Goal: Information Seeking & Learning: Learn about a topic

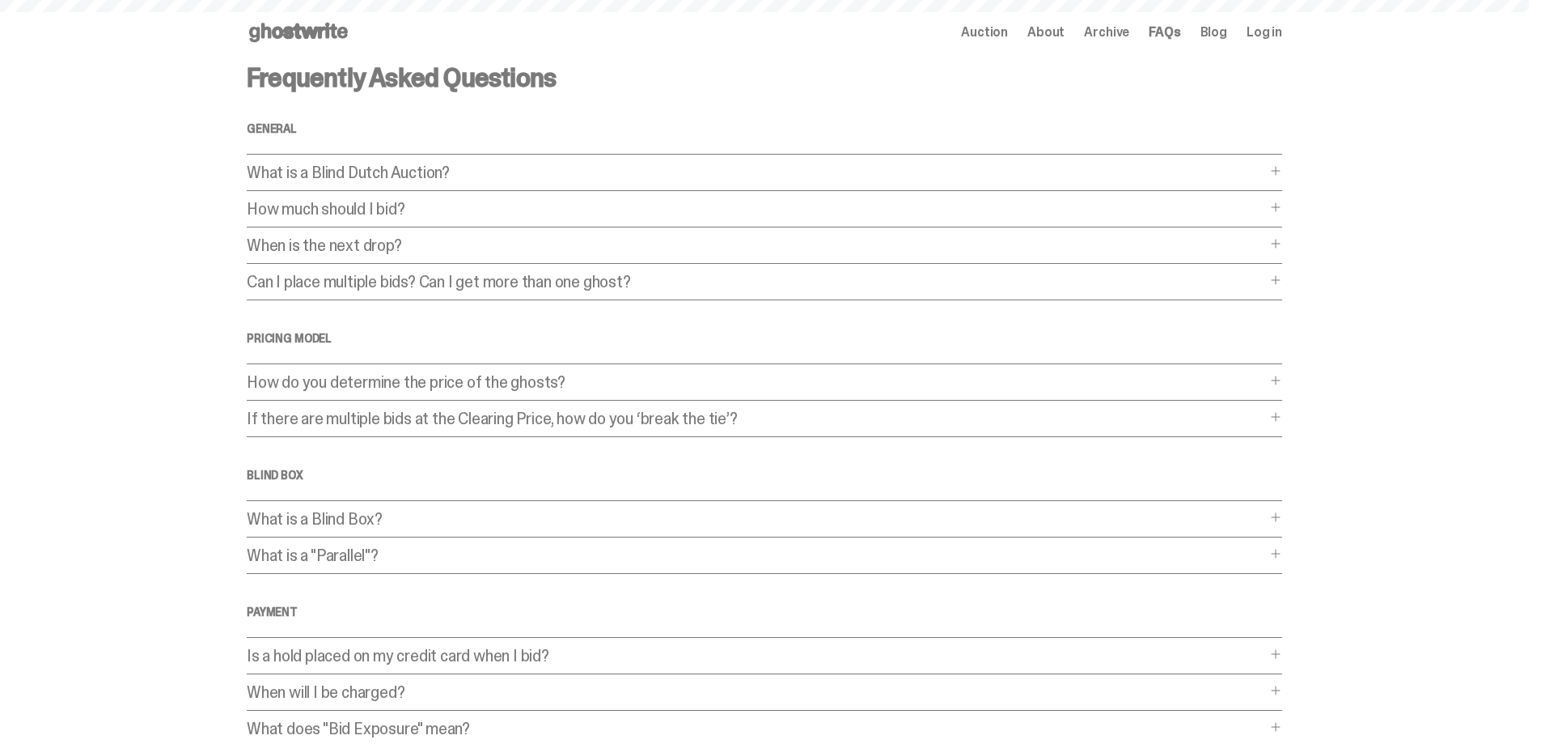
click at [291, 22] on icon at bounding box center [299, 32] width 104 height 26
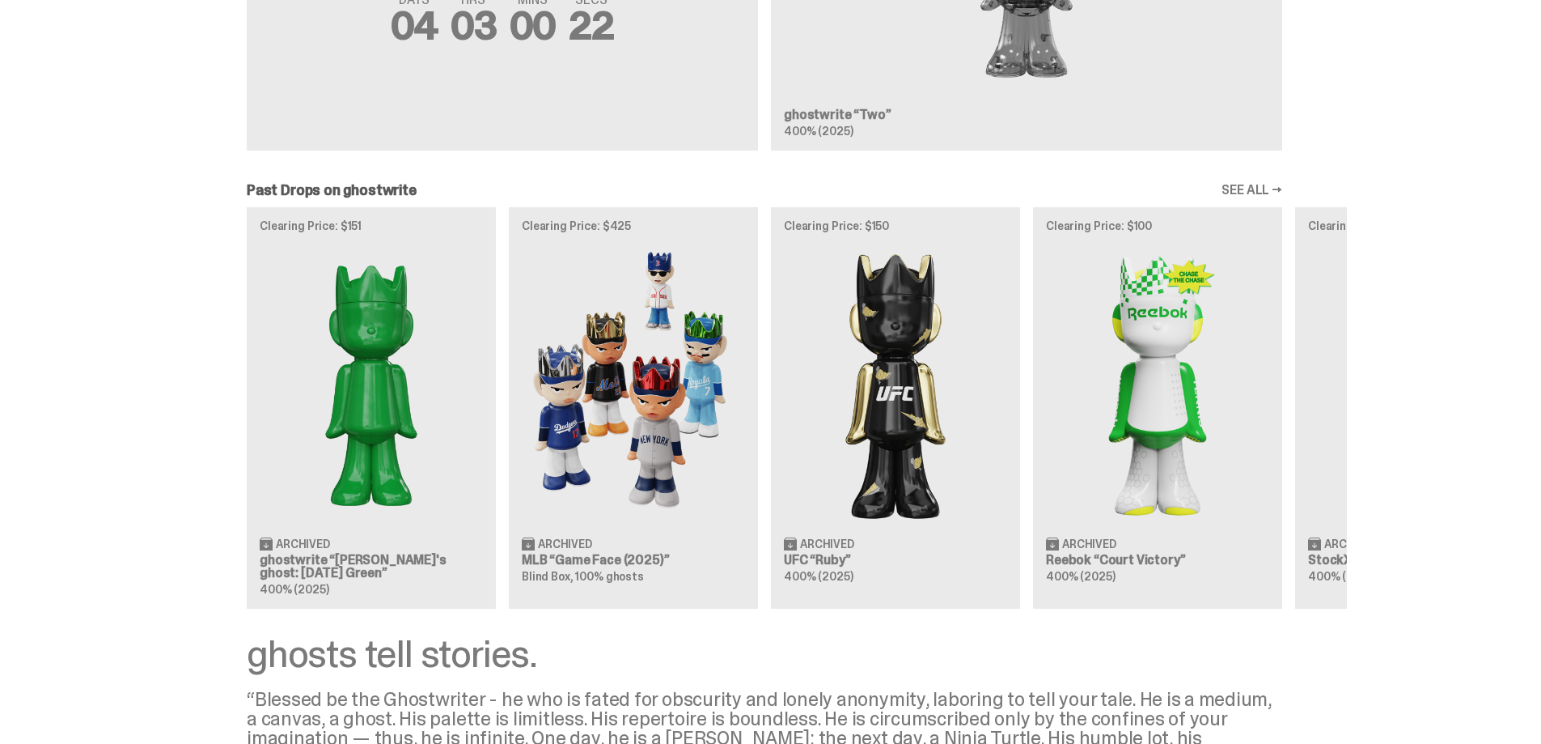
scroll to position [1414, 0]
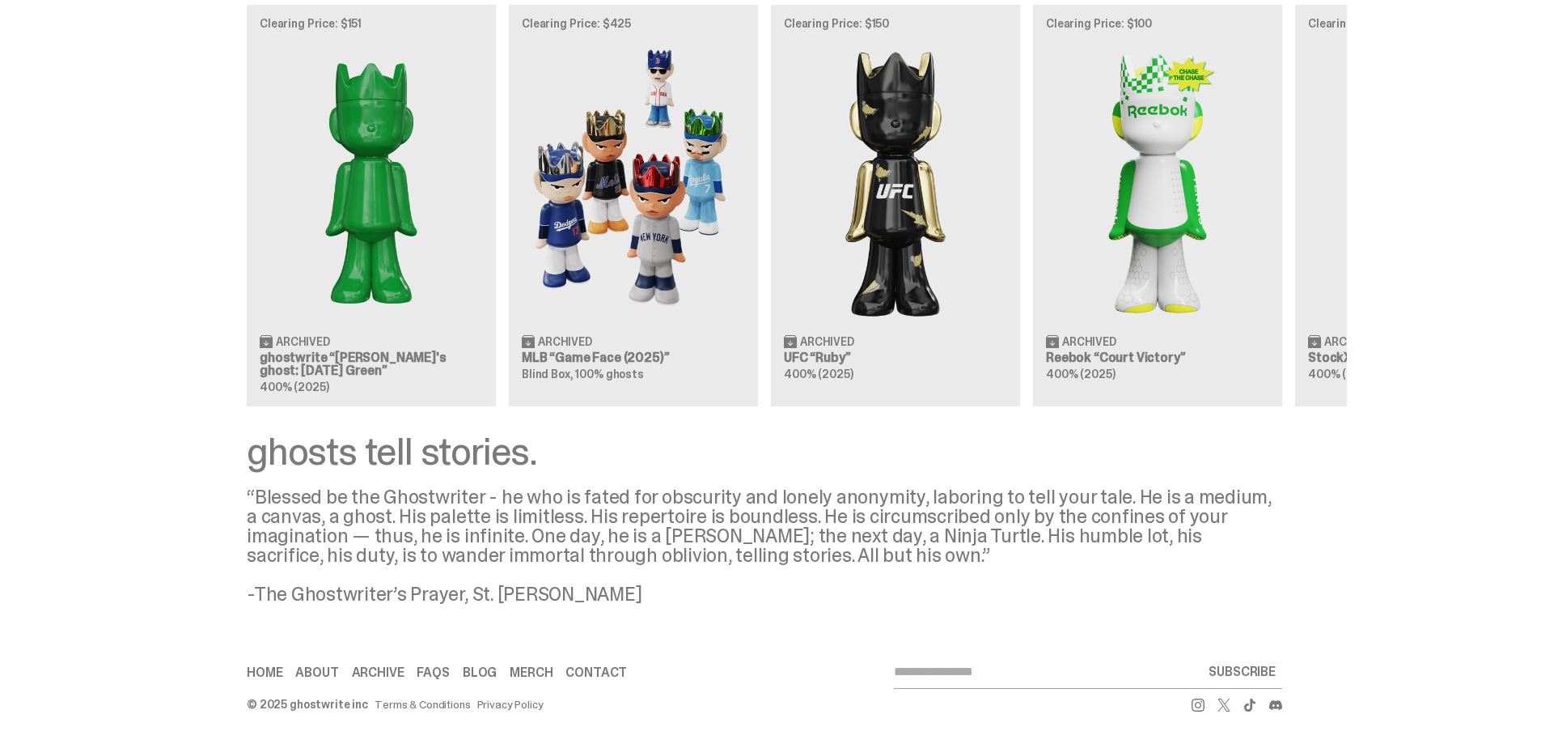
click at [478, 674] on link "Blog" at bounding box center [480, 672] width 34 height 13
click at [1204, 706] on icon at bounding box center [1198, 704] width 13 height 13
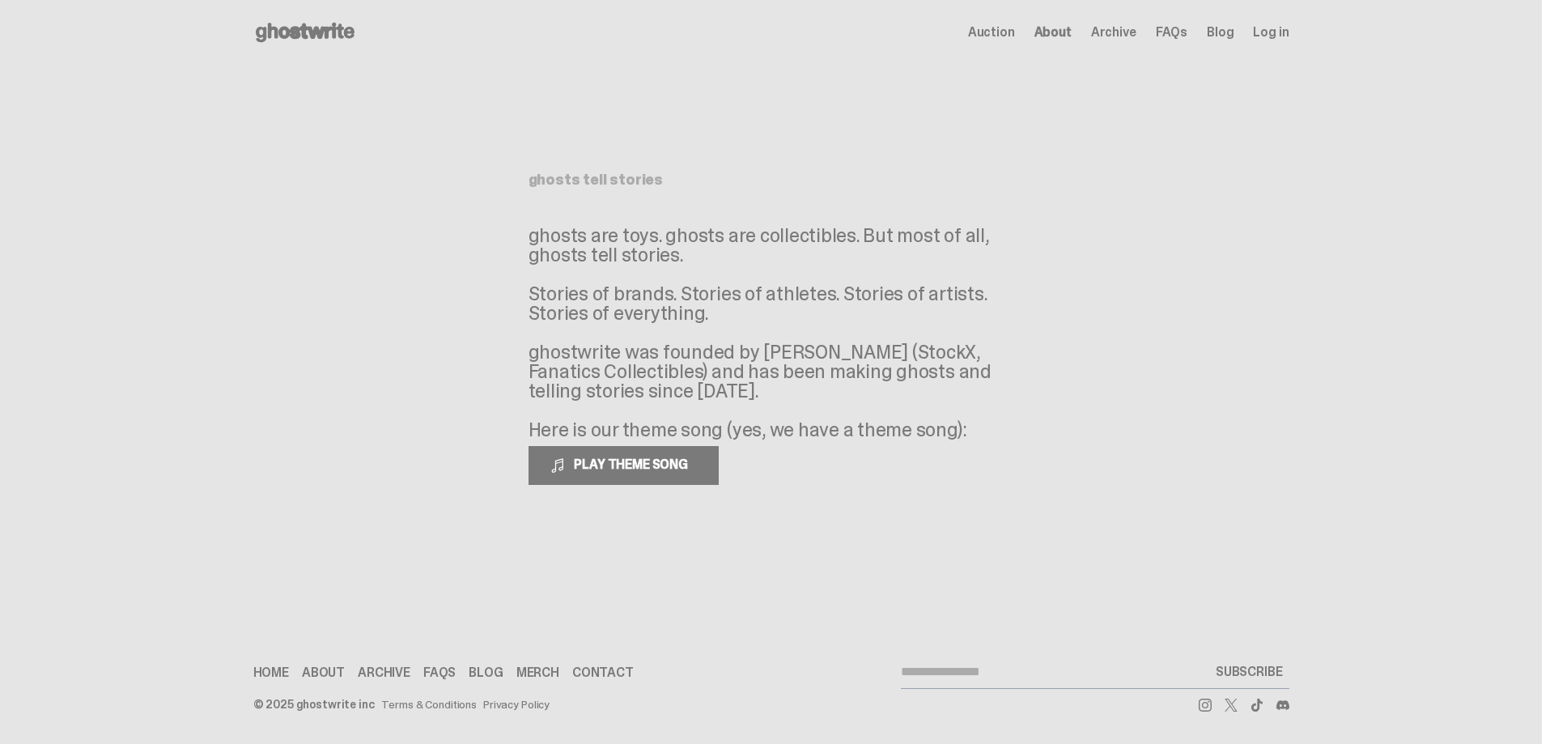
click at [306, 29] on use at bounding box center [305, 32] width 99 height 19
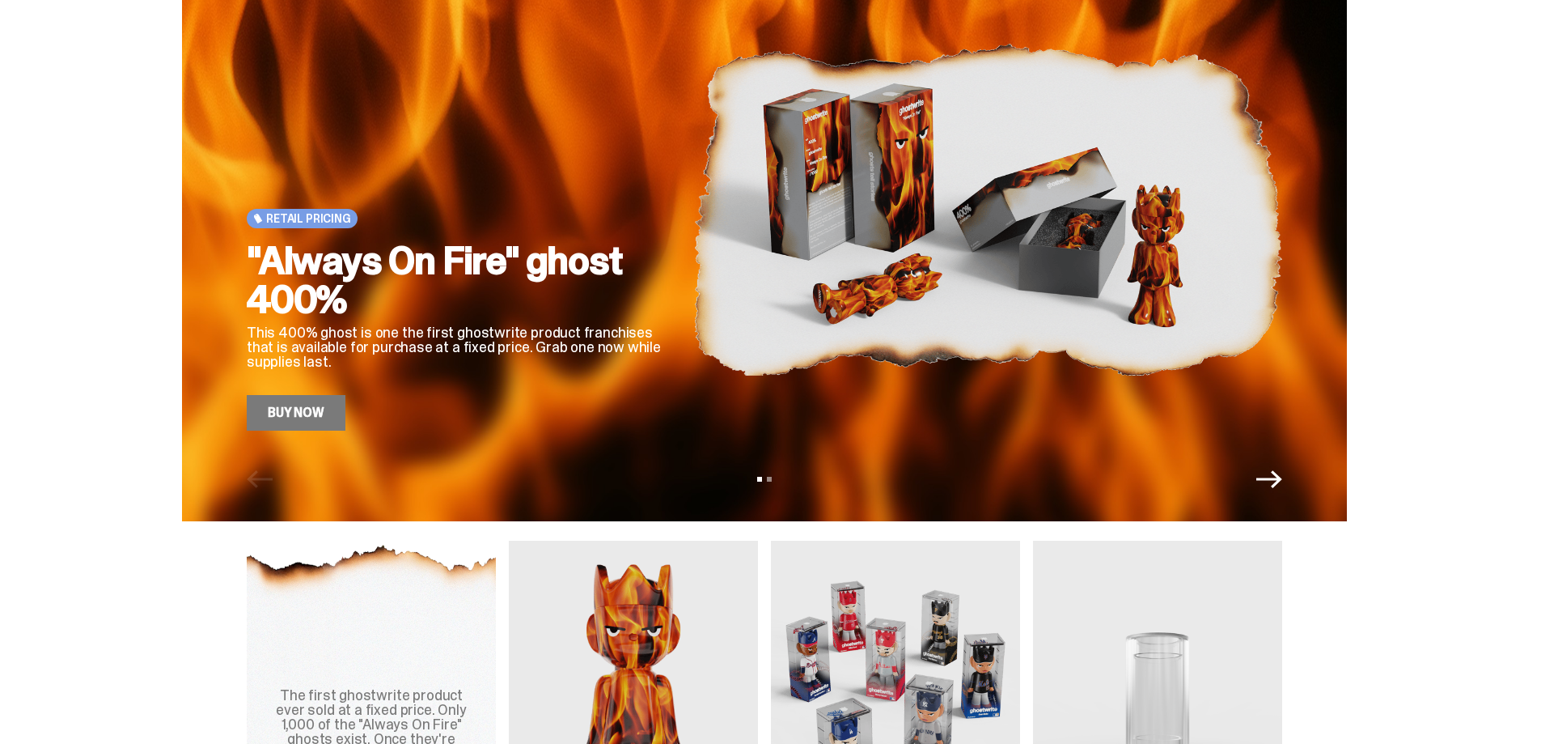
scroll to position [162, 0]
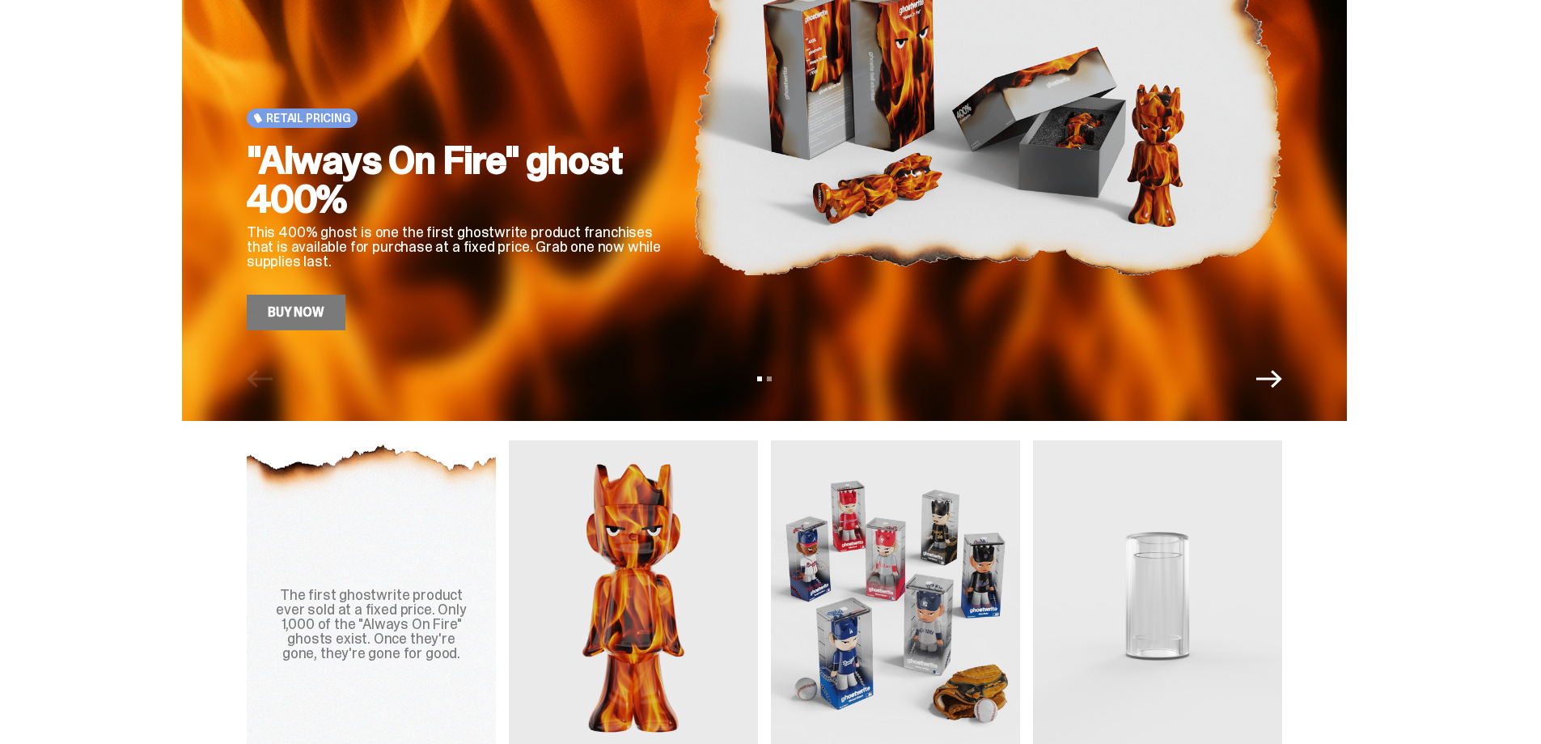
click at [1268, 384] on icon "Next" at bounding box center [1270, 379] width 26 height 26
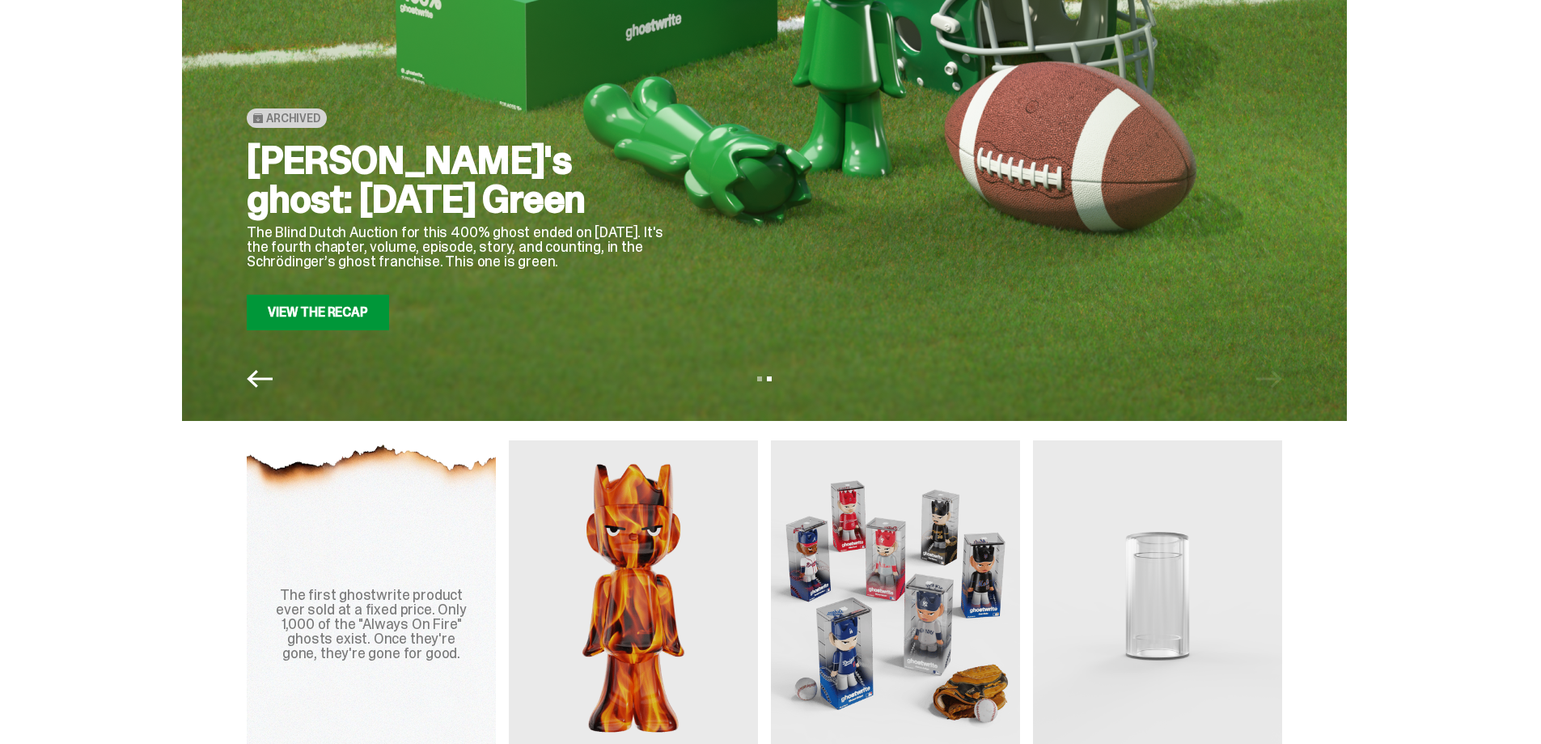
click at [259, 379] on icon "Previous" at bounding box center [260, 379] width 26 height 18
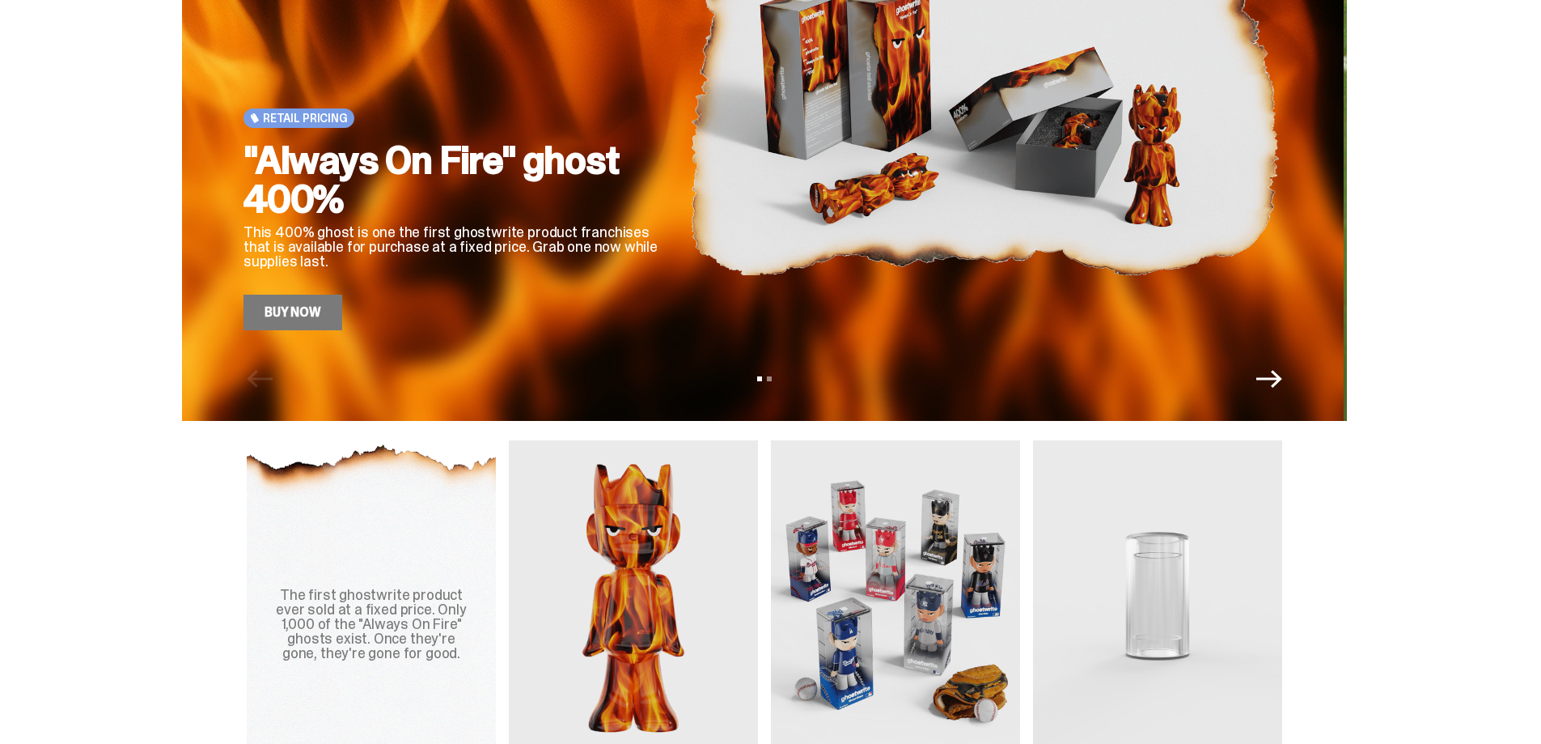
click at [259, 379] on div "View slide 1 View slide 2" at bounding box center [764, 379] width 1165 height 26
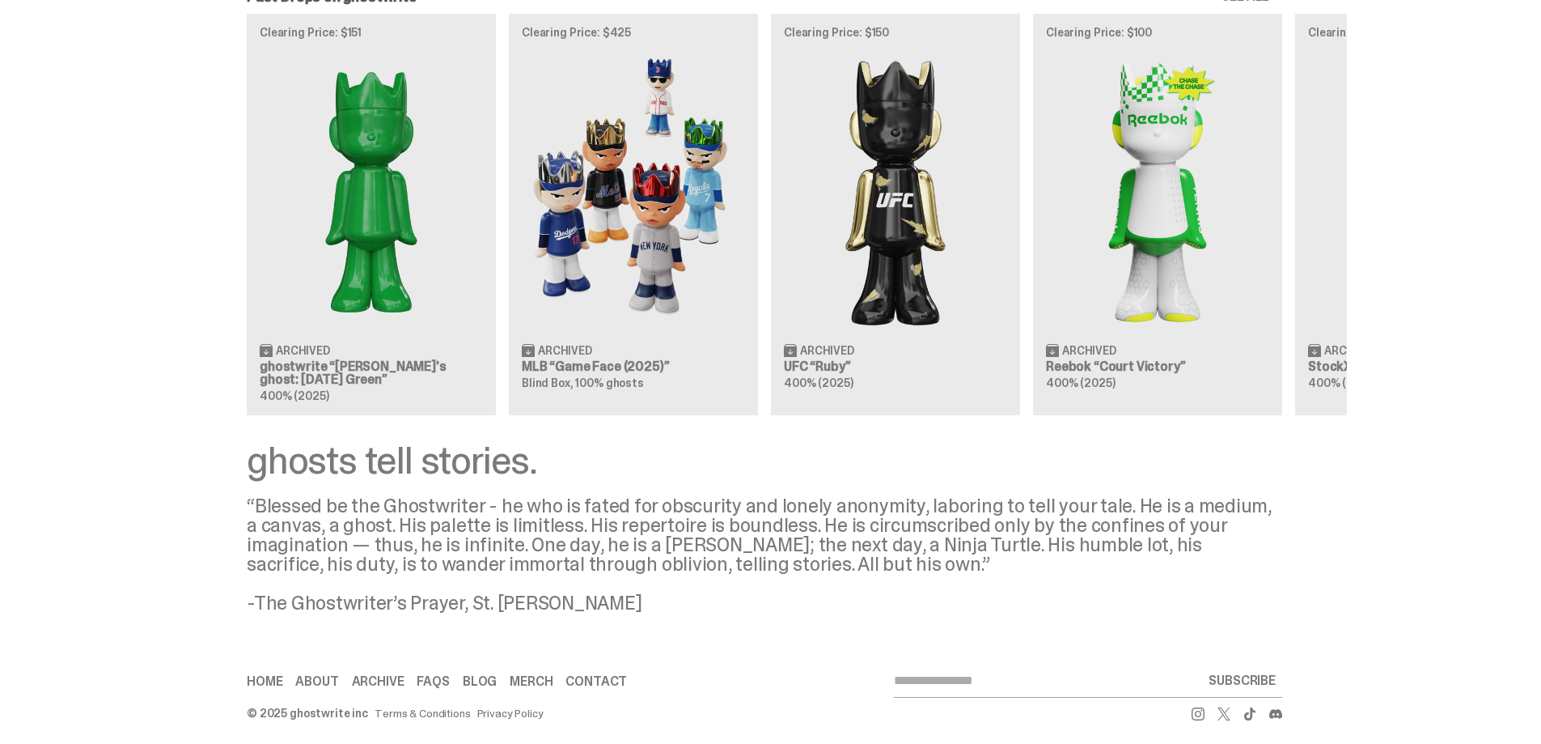
scroll to position [1414, 0]
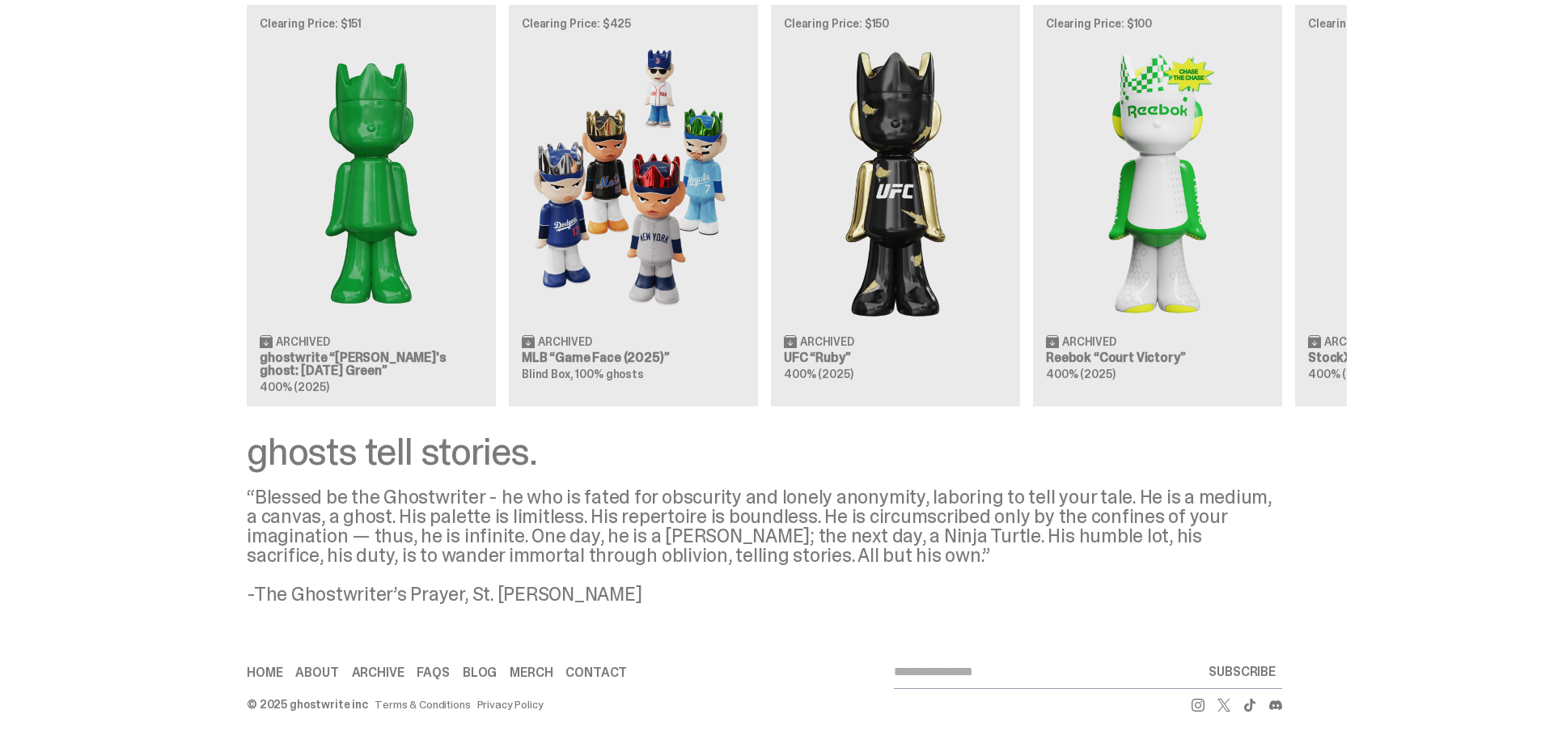
click at [528, 667] on link "Merch" at bounding box center [531, 672] width 43 height 13
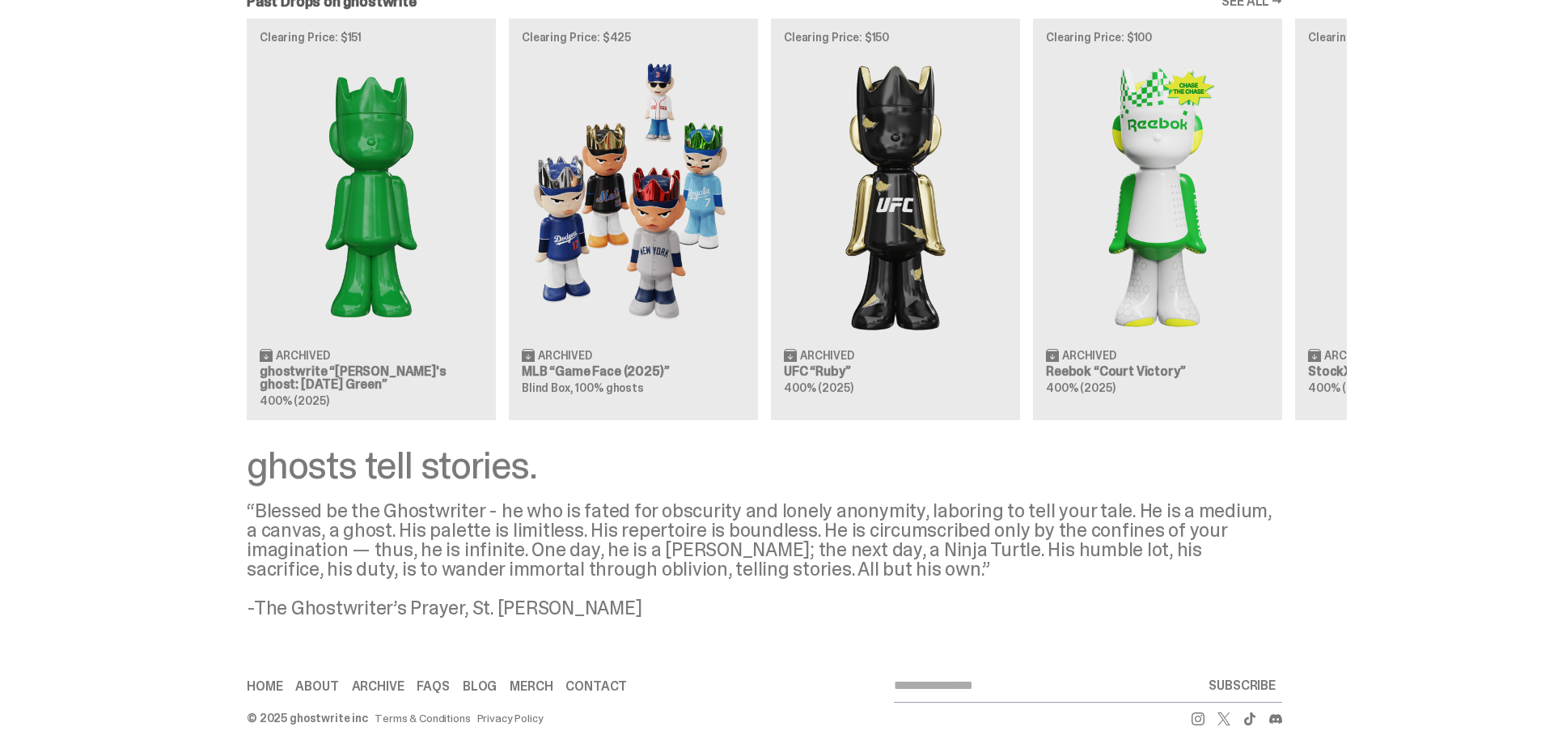
scroll to position [1414, 0]
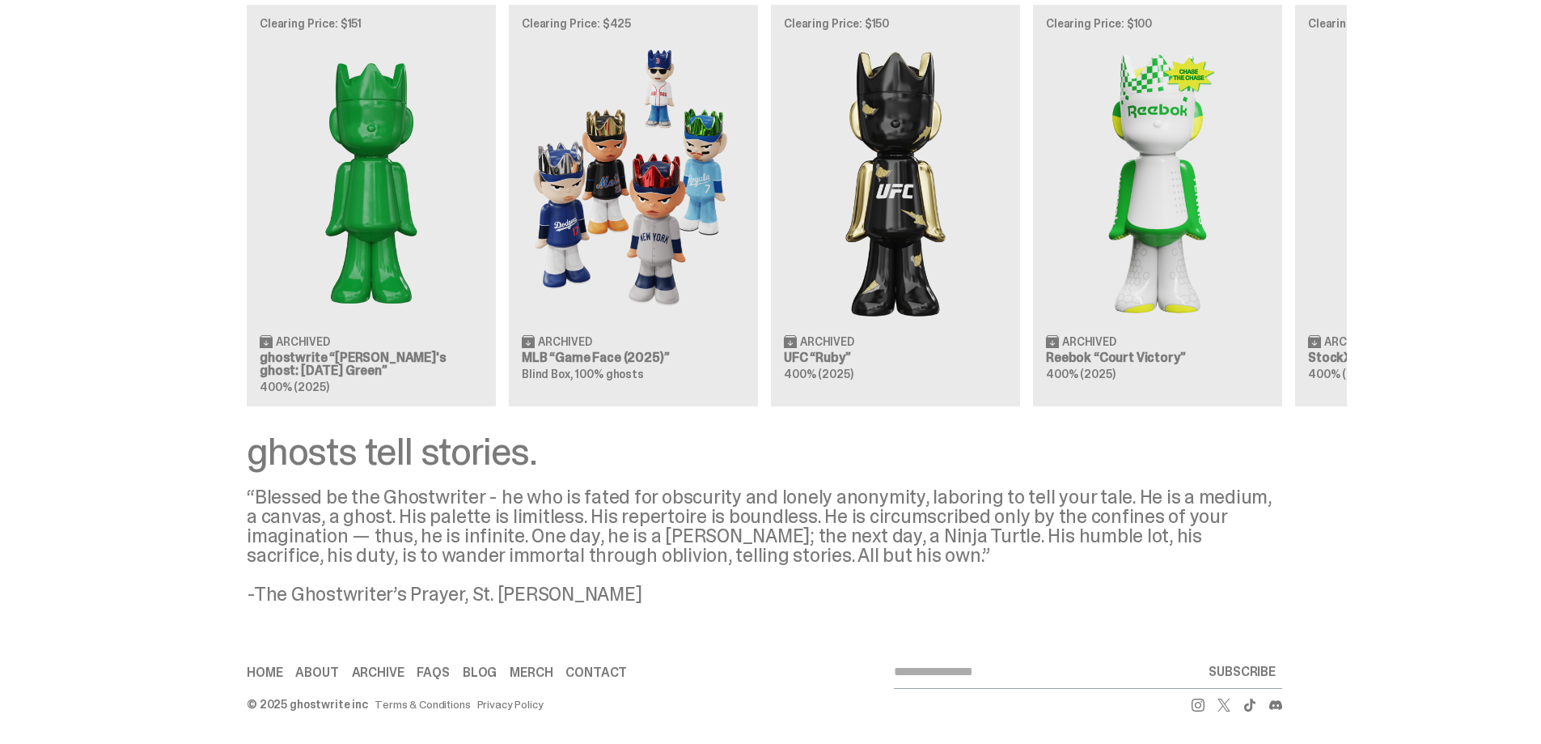
click at [335, 672] on link "About" at bounding box center [316, 672] width 43 height 13
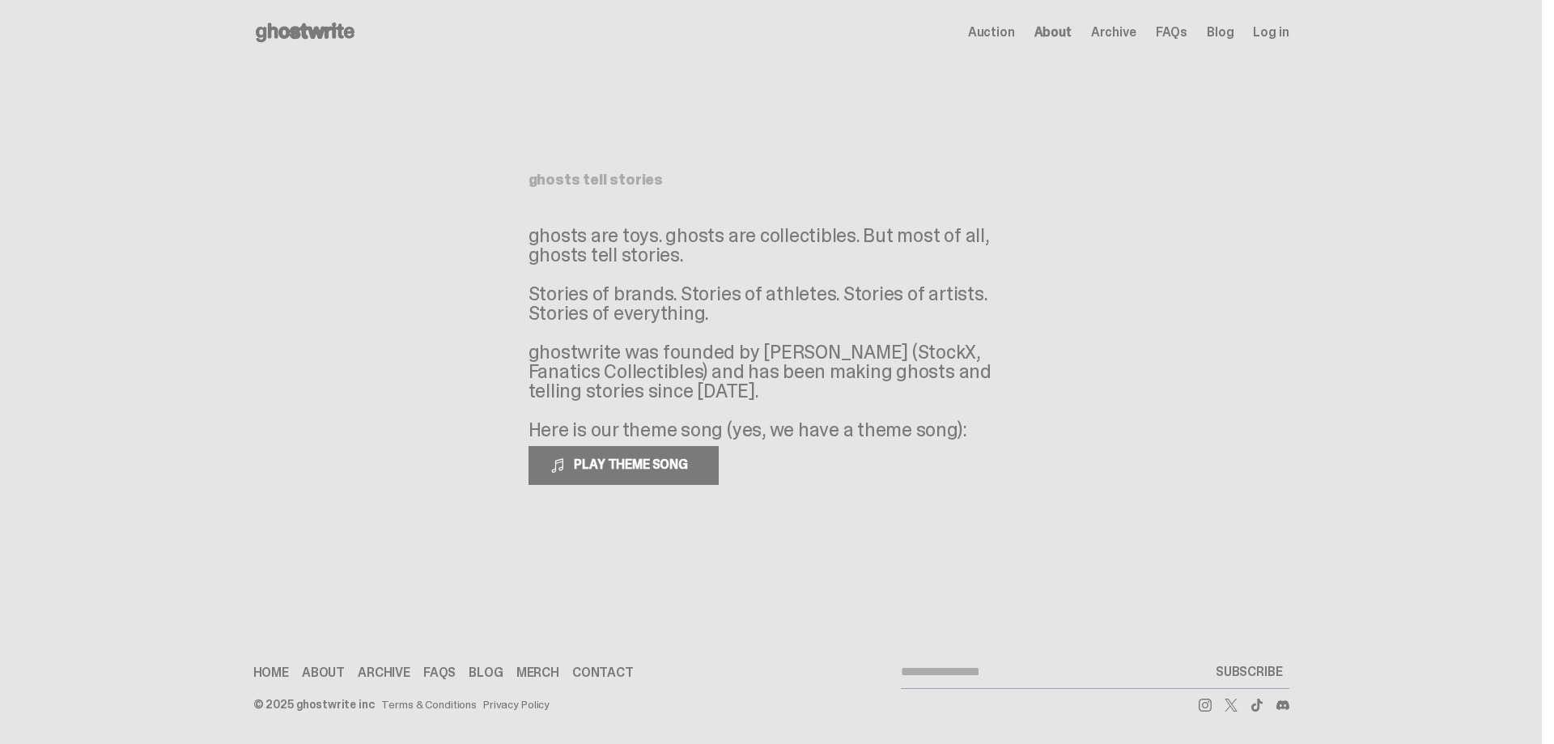
click at [647, 218] on div "ghosts tell stories ghosts are toys. ghosts are collectibles. But most of all, …" at bounding box center [770, 328] width 485 height 312
click at [597, 193] on div "ghosts tell stories ghosts are toys. ghosts are collectibles. But most of all, …" at bounding box center [770, 328] width 485 height 312
click at [601, 181] on h1 "ghosts tell stories" at bounding box center [770, 179] width 485 height 15
click at [394, 666] on link "Archive" at bounding box center [384, 672] width 53 height 13
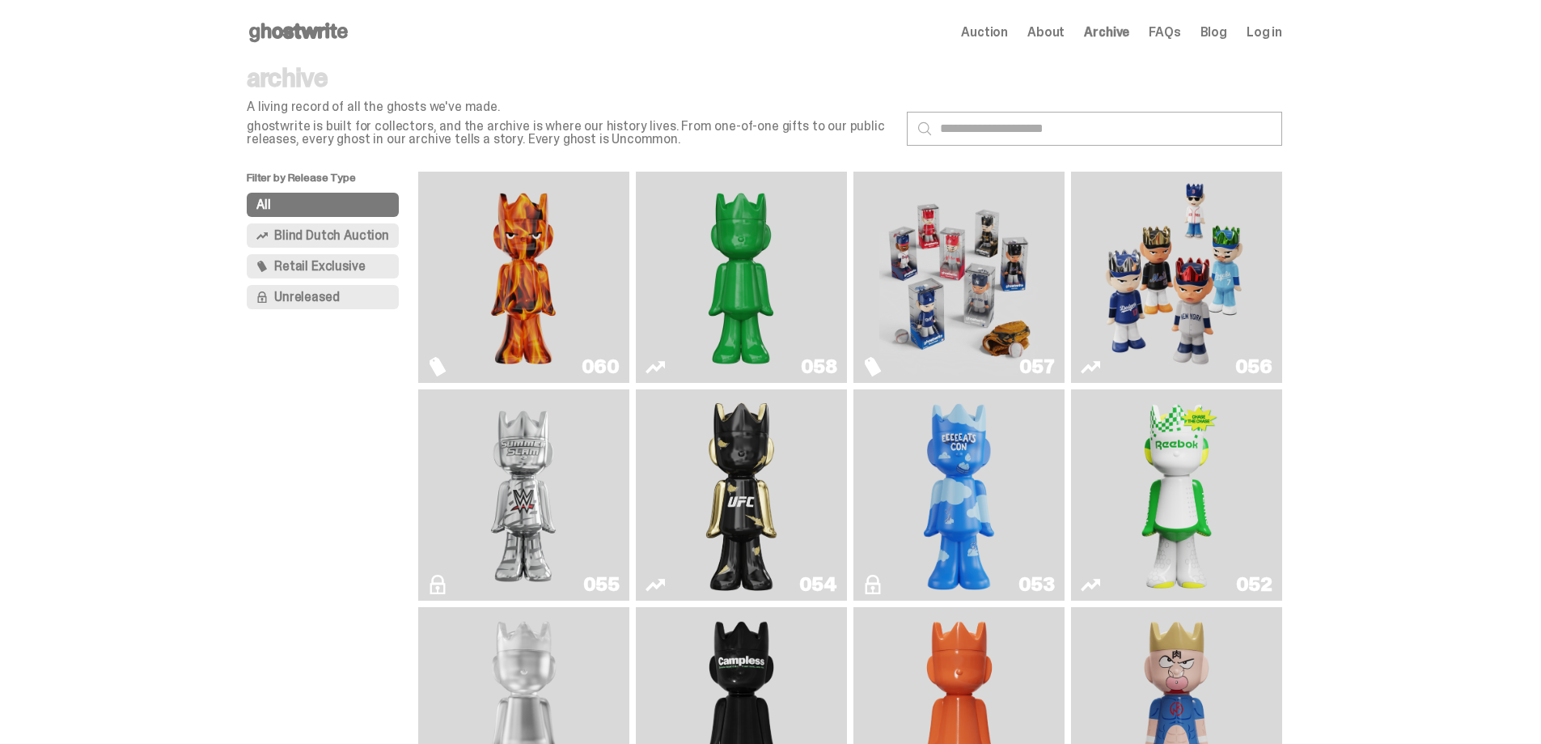
click at [325, 307] on button "Unreleased" at bounding box center [323, 297] width 152 height 24
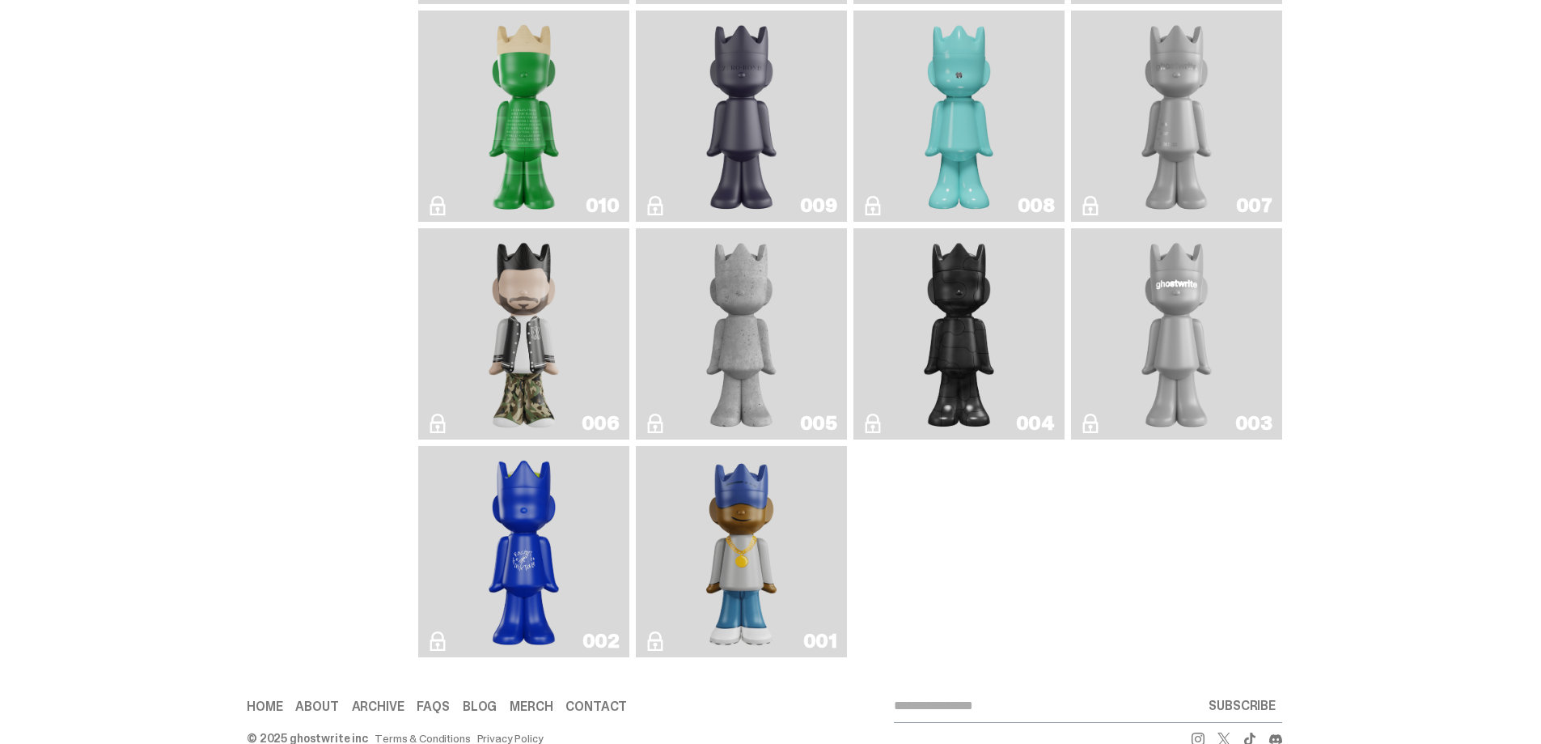
scroll to position [1735, 0]
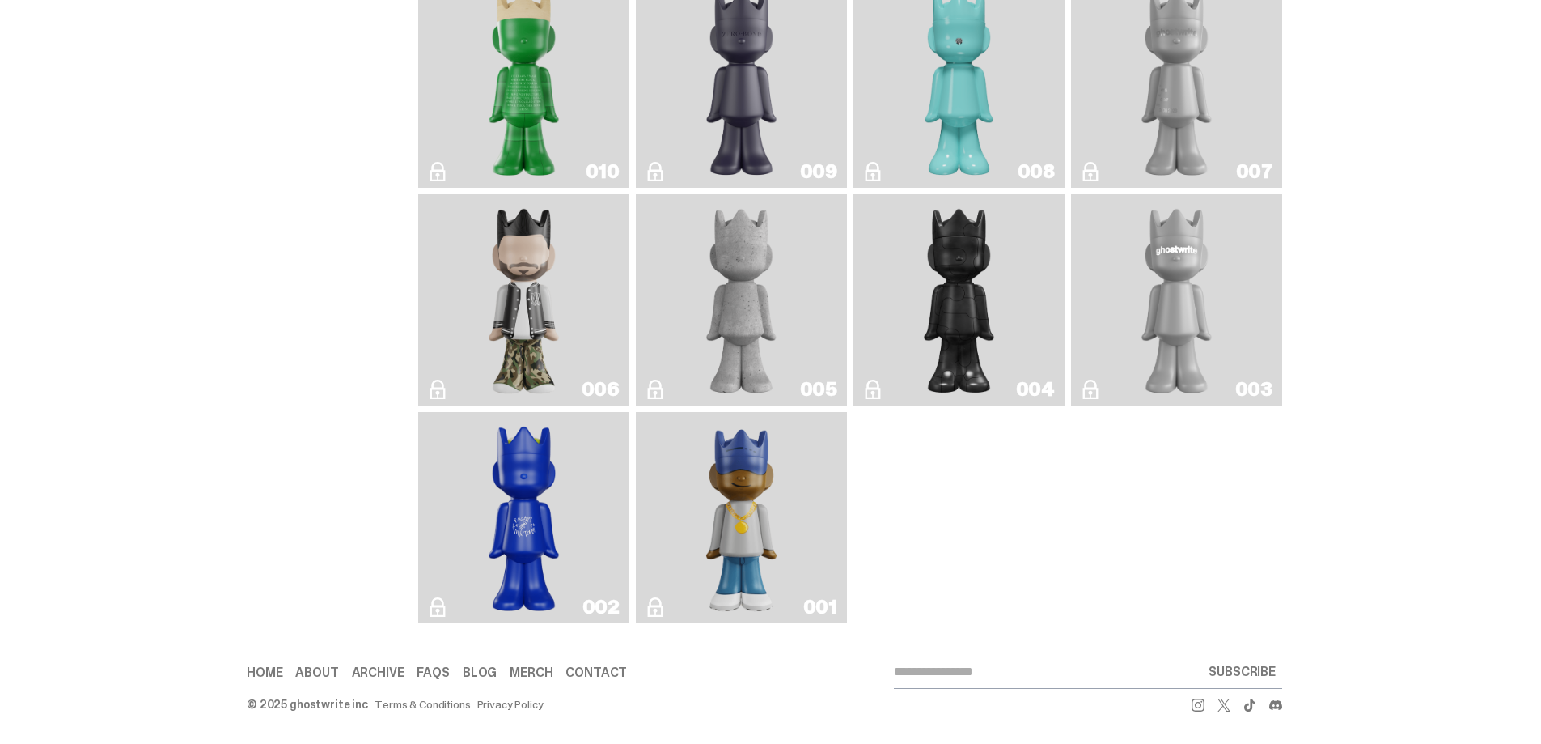
click at [484, 670] on link "Blog" at bounding box center [480, 672] width 34 height 13
click at [442, 676] on link "FAQs" at bounding box center [433, 672] width 32 height 13
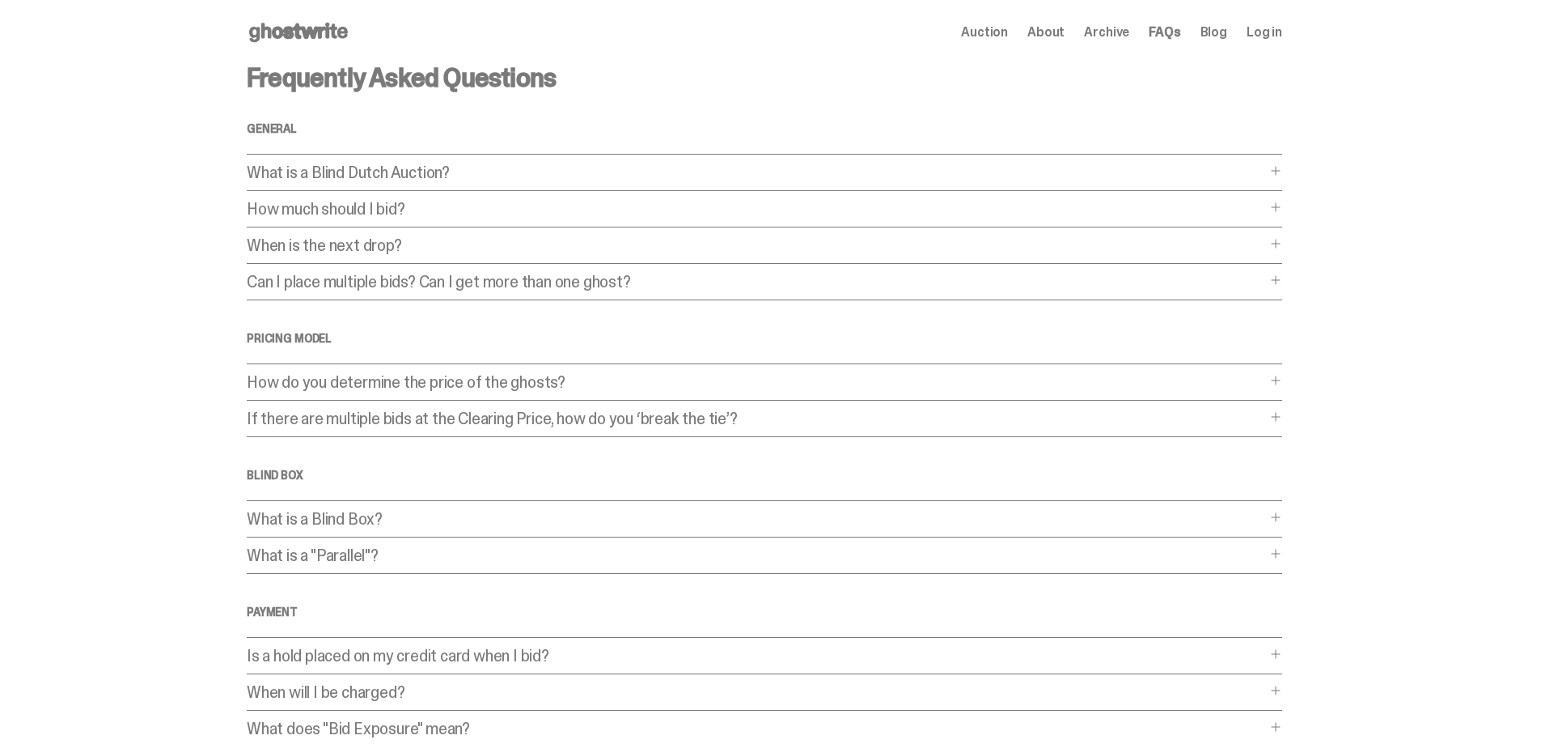
click at [341, 176] on p "What is a Blind Dutch Auction?" at bounding box center [756, 172] width 1019 height 16
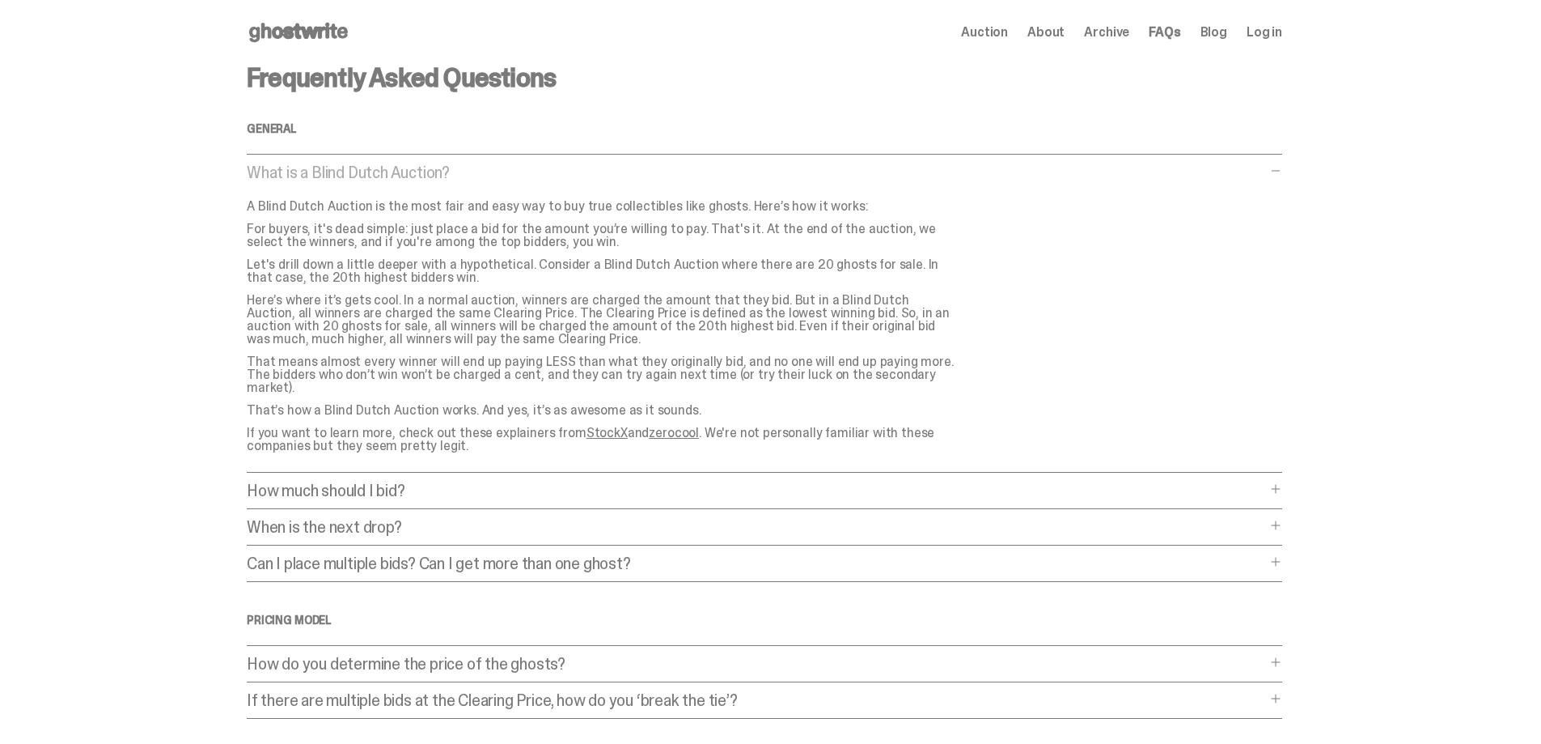
click at [589, 424] on link "StockX" at bounding box center [607, 432] width 41 height 17
click at [649, 424] on link "zerocool" at bounding box center [674, 432] width 50 height 17
